Goal: Information Seeking & Learning: Learn about a topic

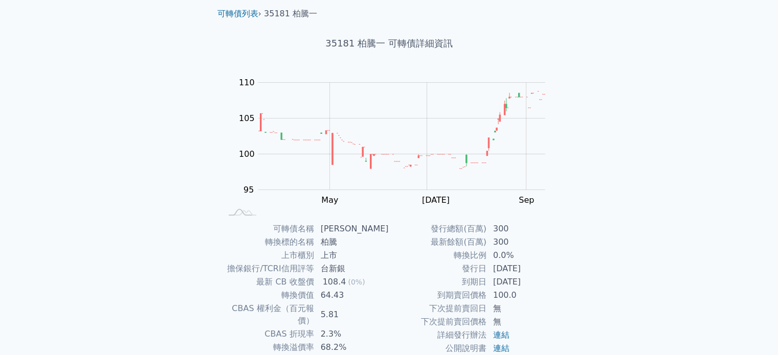
scroll to position [102, 0]
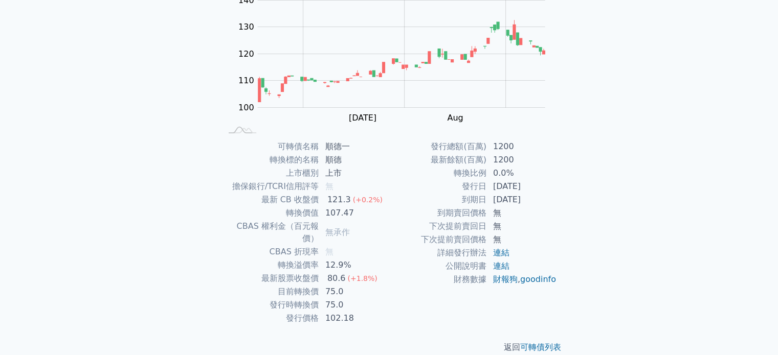
scroll to position [118, 0]
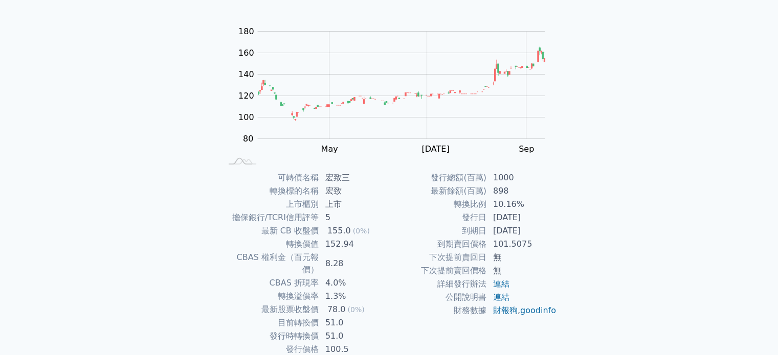
scroll to position [102, 0]
